Goal: Submit feedback/report problem

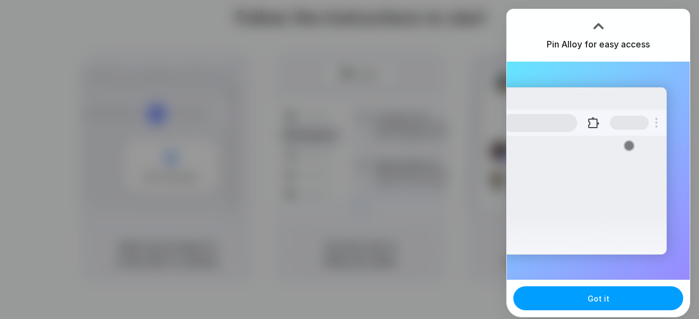
click at [584, 300] on button "Got it" at bounding box center [598, 299] width 170 height 24
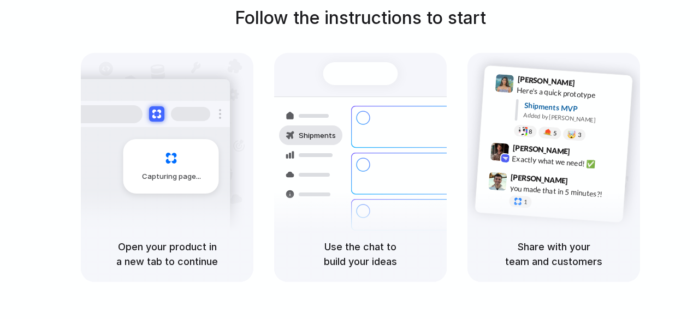
click at [171, 164] on div "Capturing page" at bounding box center [171, 166] width 96 height 55
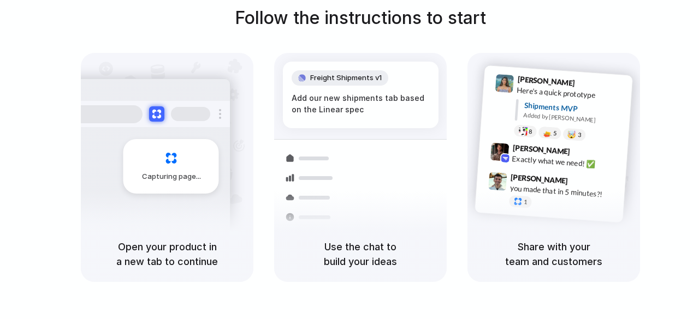
click at [337, 85] on div "Freight Shipments v1" at bounding box center [340, 77] width 97 height 15
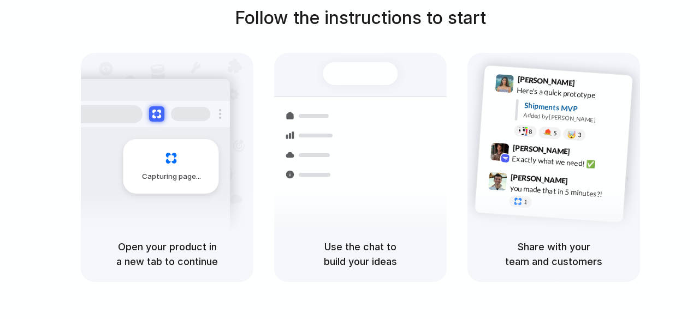
click at [183, 168] on div "Capturing page" at bounding box center [171, 166] width 96 height 55
click at [174, 168] on div "Capturing page" at bounding box center [171, 166] width 96 height 55
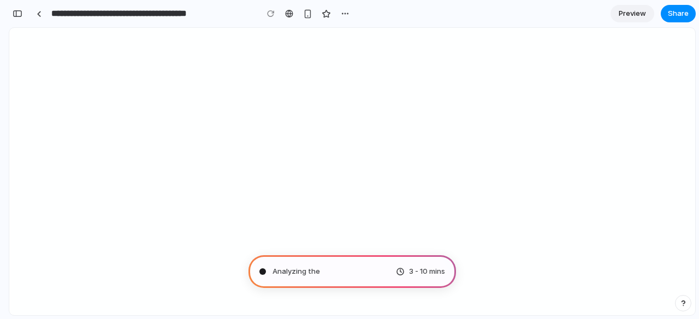
type input "**********"
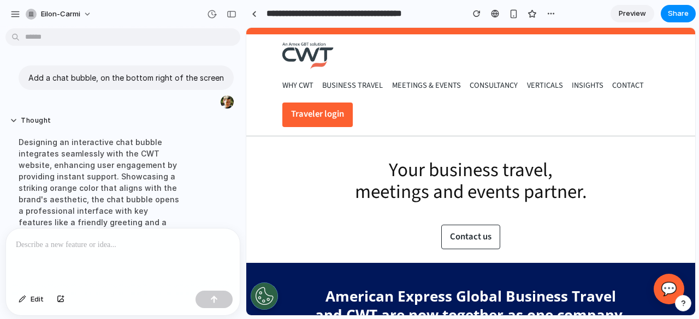
scroll to position [32, 0]
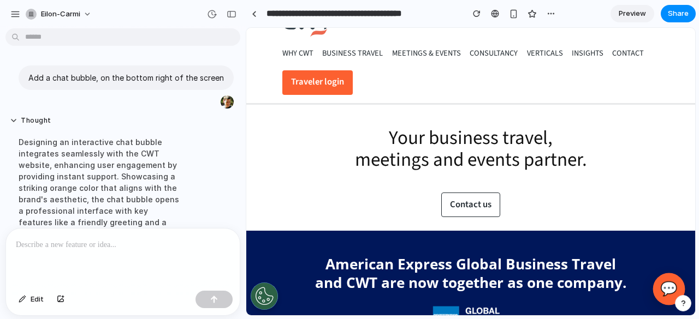
click at [663, 282] on button "💬" at bounding box center [669, 289] width 32 height 32
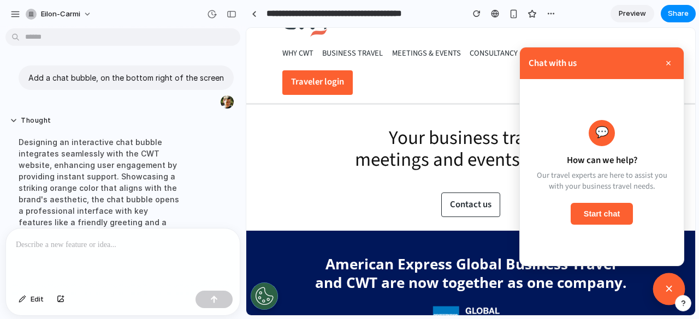
click at [663, 282] on button "×" at bounding box center [669, 289] width 32 height 32
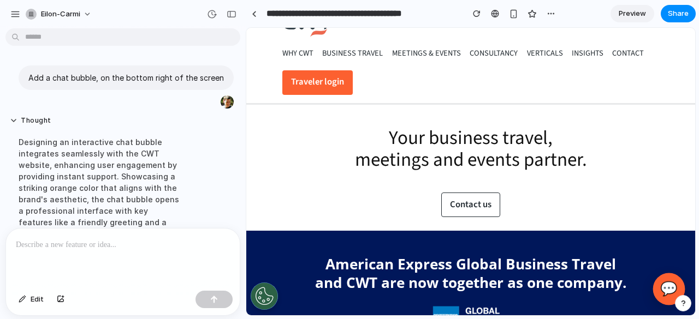
click at [663, 282] on button "💬" at bounding box center [669, 289] width 32 height 32
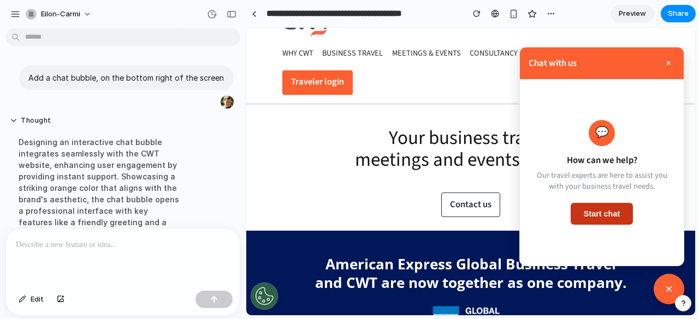
click at [597, 216] on button "Start chat" at bounding box center [601, 214] width 62 height 22
click at [659, 287] on button "×" at bounding box center [669, 289] width 32 height 32
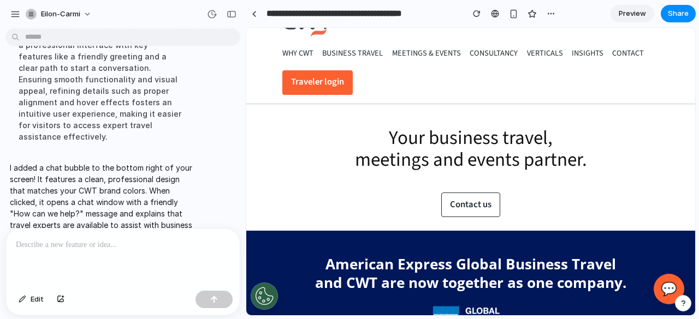
scroll to position [195, 0]
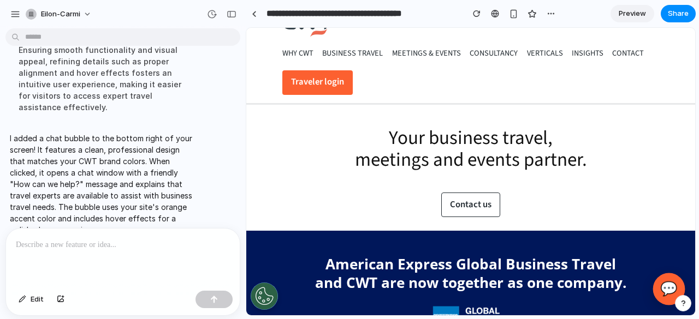
click at [659, 288] on button "💬" at bounding box center [669, 289] width 32 height 32
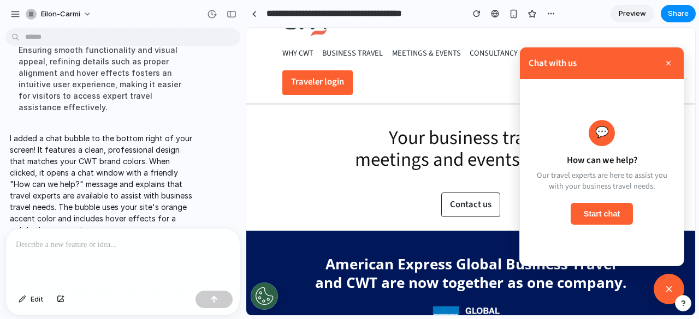
click at [662, 64] on button "×" at bounding box center [668, 63] width 13 height 13
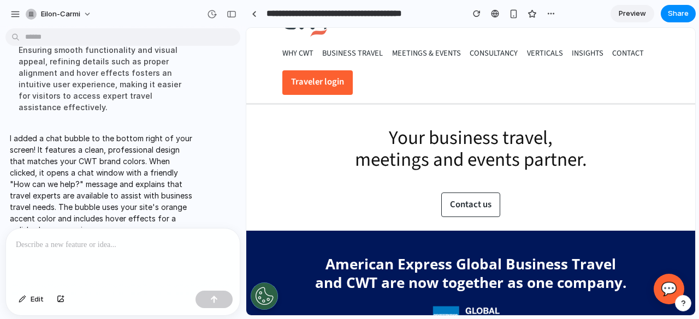
click at [118, 251] on div at bounding box center [123, 258] width 234 height 58
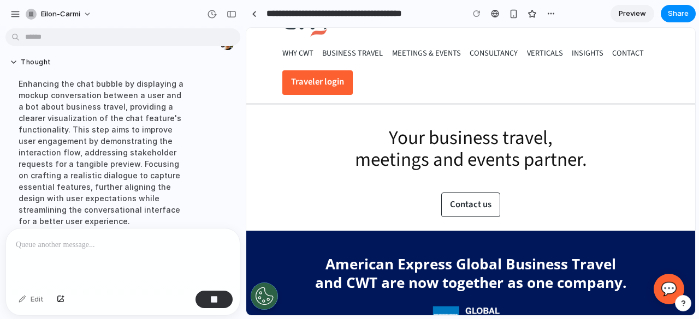
scroll to position [306, 0]
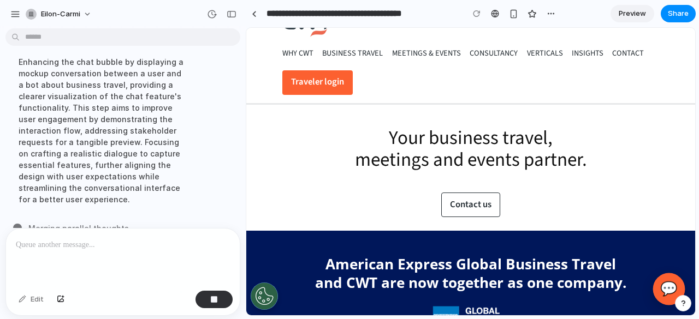
click at [654, 292] on button "💬" at bounding box center [669, 289] width 32 height 32
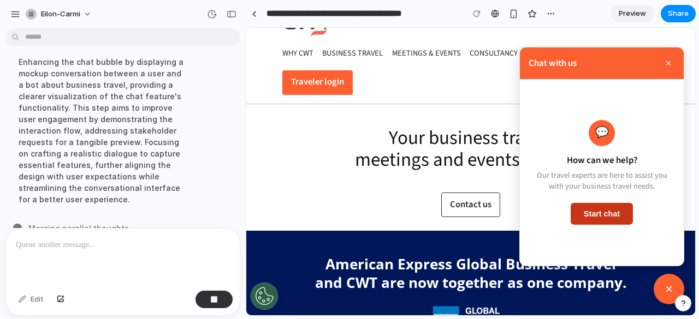
click at [591, 211] on button "Start chat" at bounding box center [601, 214] width 62 height 22
click at [351, 164] on h1 "Your business travel, meetings and events partner." at bounding box center [471, 149] width 308 height 44
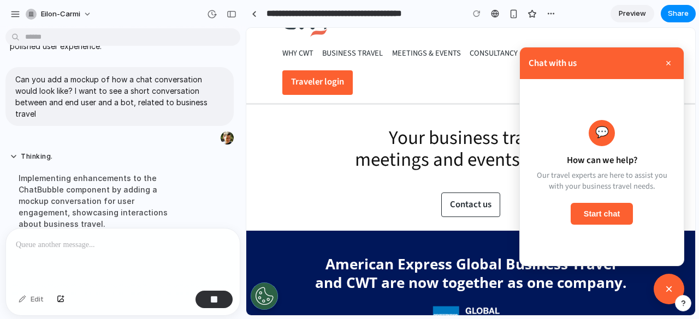
click at [662, 62] on button "×" at bounding box center [668, 63] width 13 height 13
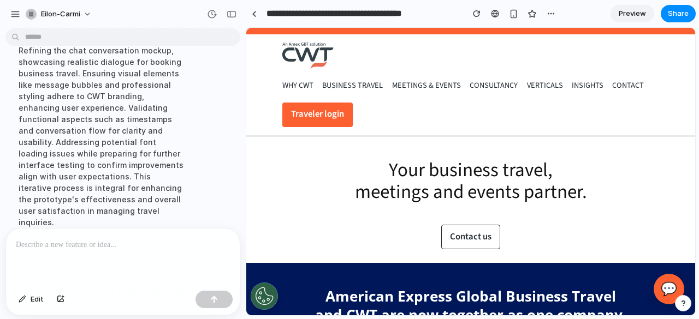
scroll to position [444, 0]
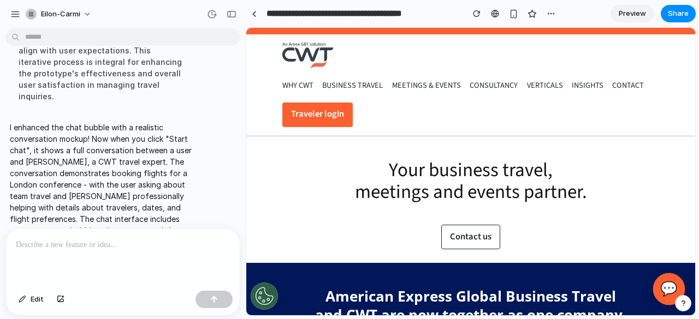
click at [660, 289] on button "💬" at bounding box center [669, 289] width 32 height 32
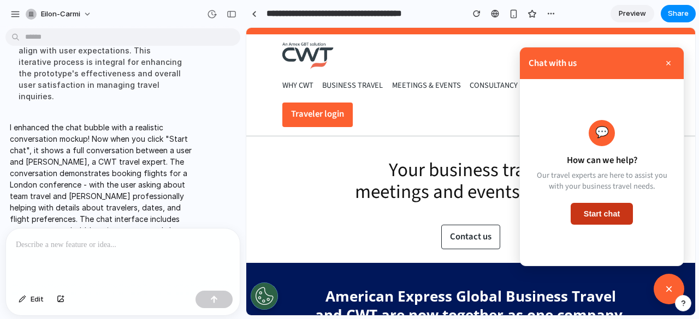
click at [593, 220] on button "Start chat" at bounding box center [601, 214] width 62 height 22
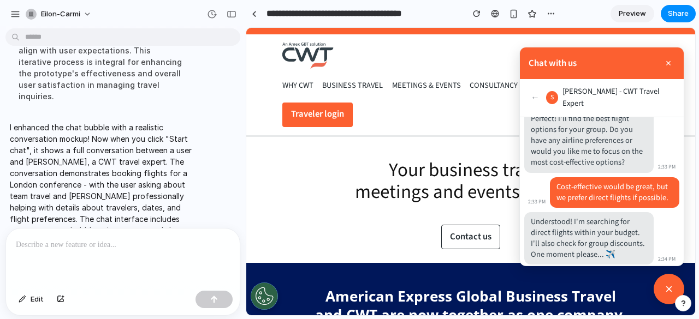
scroll to position [224, 0]
